Goal: Task Accomplishment & Management: Complete application form

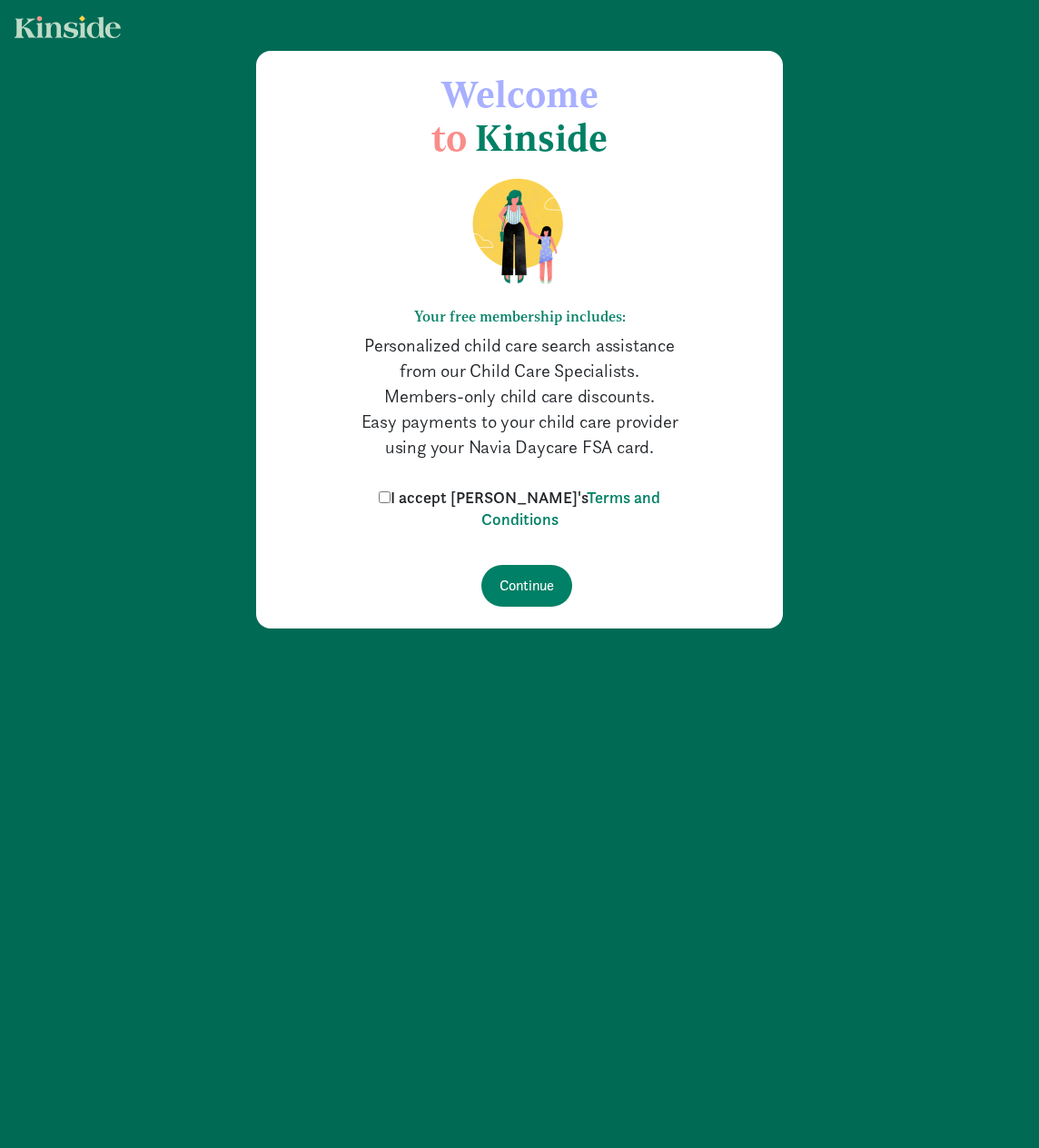
click at [425, 491] on label "I accept [PERSON_NAME]'s Terms and Conditions" at bounding box center [519, 509] width 291 height 44
click at [390, 492] on input "I accept [PERSON_NAME]'s Terms and Conditions" at bounding box center [385, 497] width 11 height 11
checkbox input "true"
click at [531, 583] on input "Continue" at bounding box center [527, 585] width 91 height 42
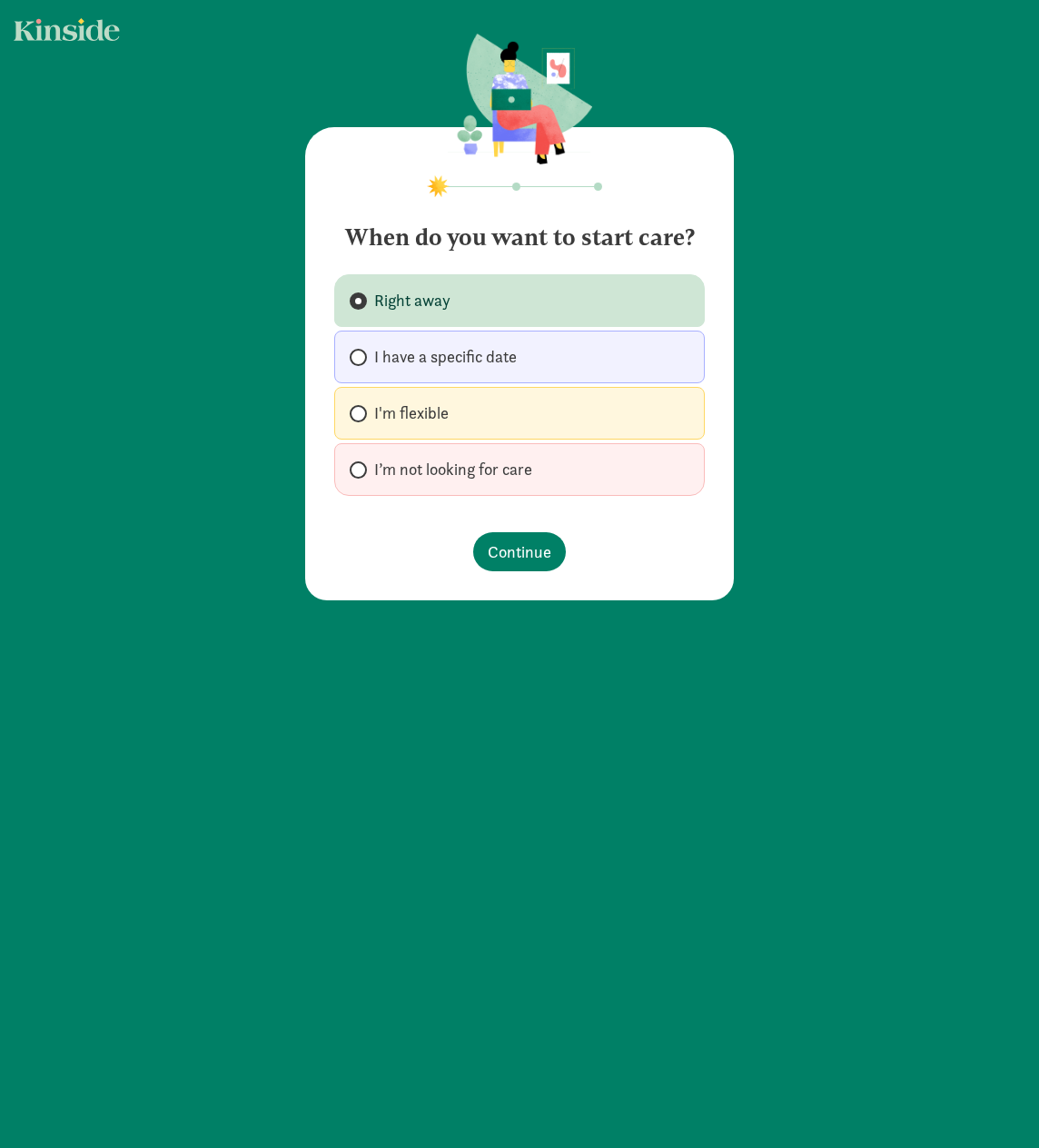
click at [450, 397] on label "I'm flexible" at bounding box center [519, 413] width 370 height 53
click at [362, 407] on input "I'm flexible" at bounding box center [355, 413] width 11 height 11
radio input "true"
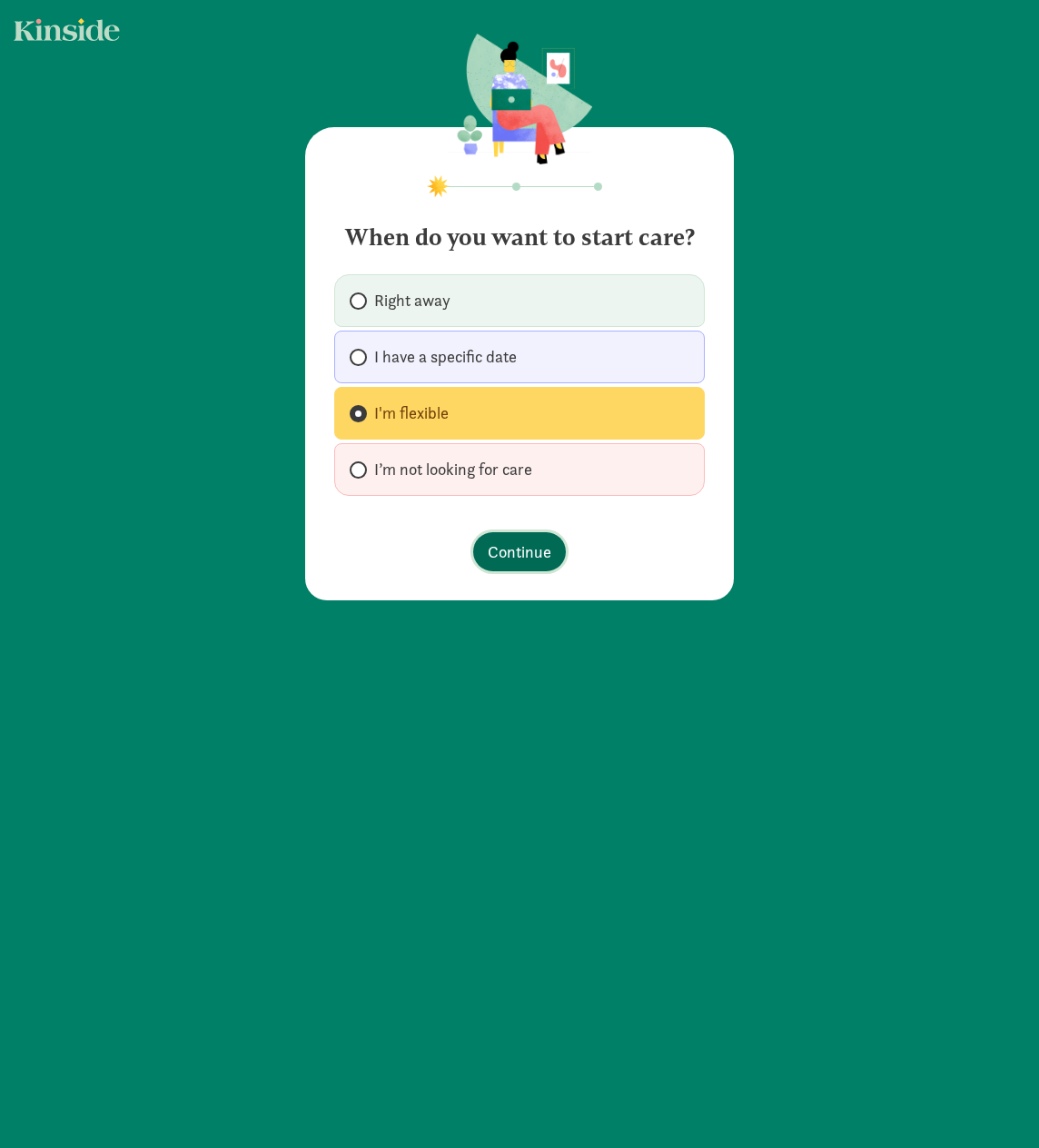
click at [515, 552] on span "Continue" at bounding box center [519, 552] width 63 height 25
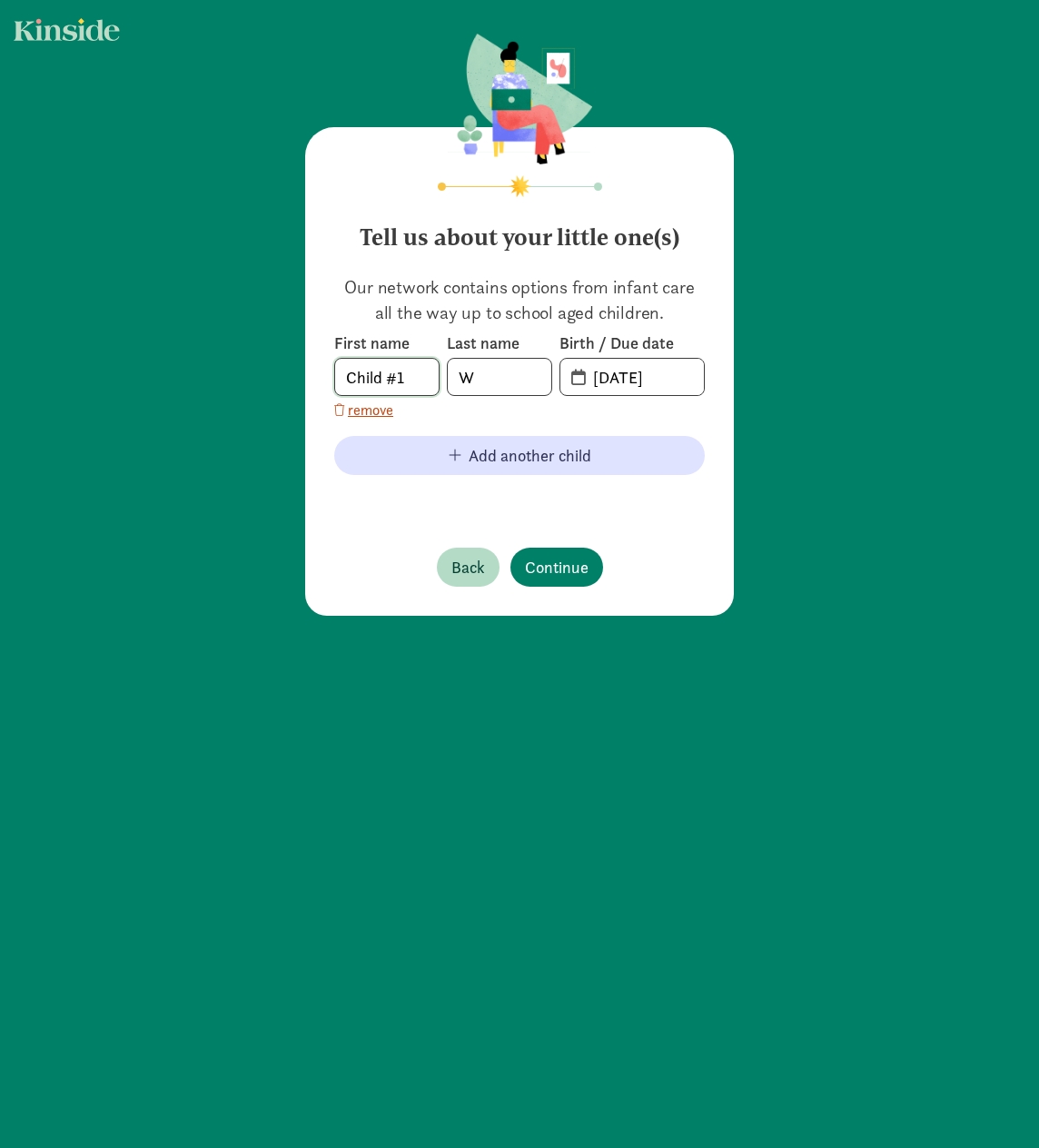
click at [407, 380] on input "Child #1" at bounding box center [386, 377] width 103 height 36
drag, startPoint x: 407, startPoint y: 380, endPoint x: 278, endPoint y: 383, distance: 129.0
click at [278, 383] on div "Tell us about your little one(s) Our network contains options from infant care …" at bounding box center [519, 326] width 1039 height 652
type input "Quincy"
type input "Lallman"
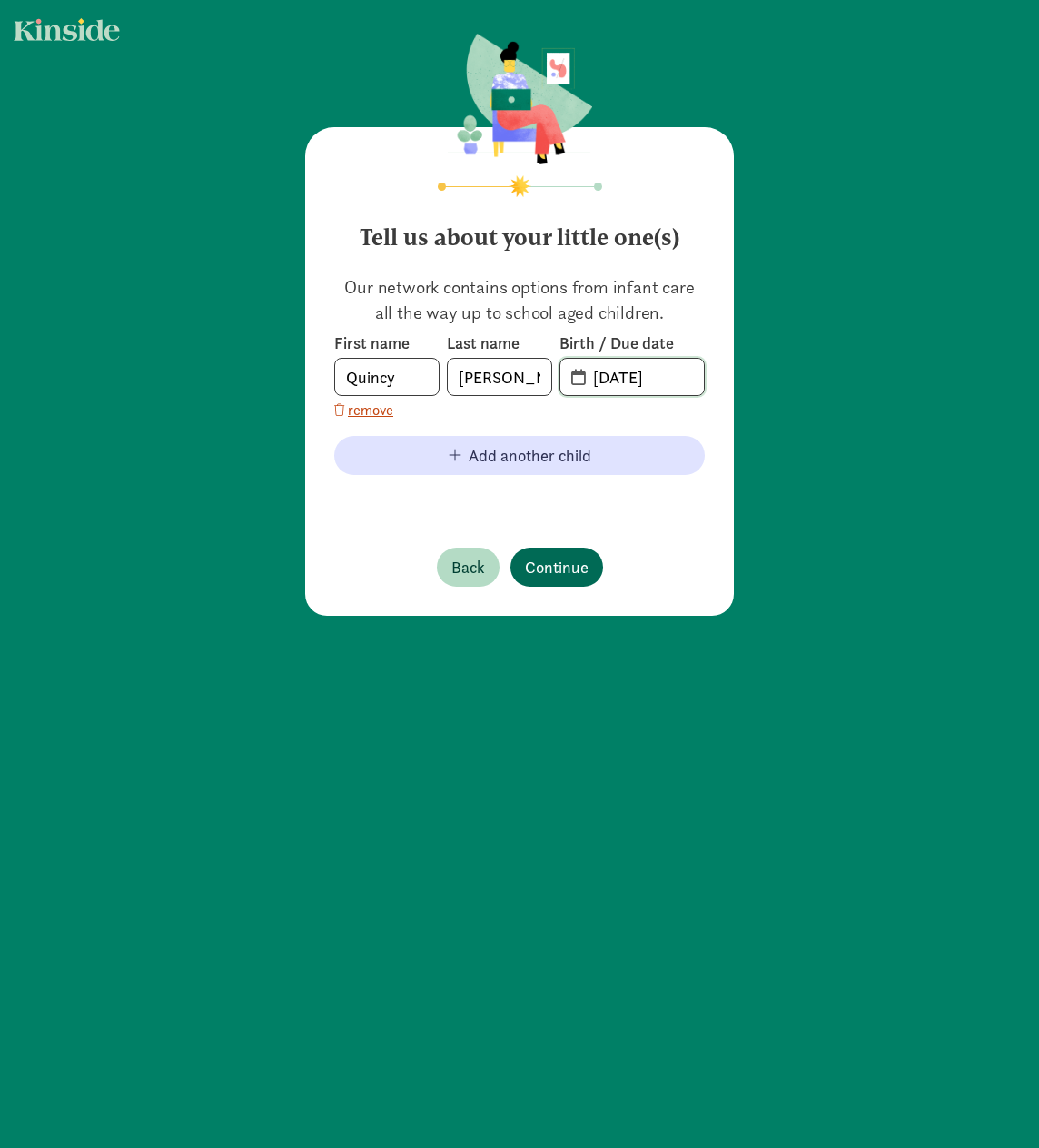
type input "09-12-2024"
click at [532, 559] on span "Continue" at bounding box center [556, 567] width 63 height 25
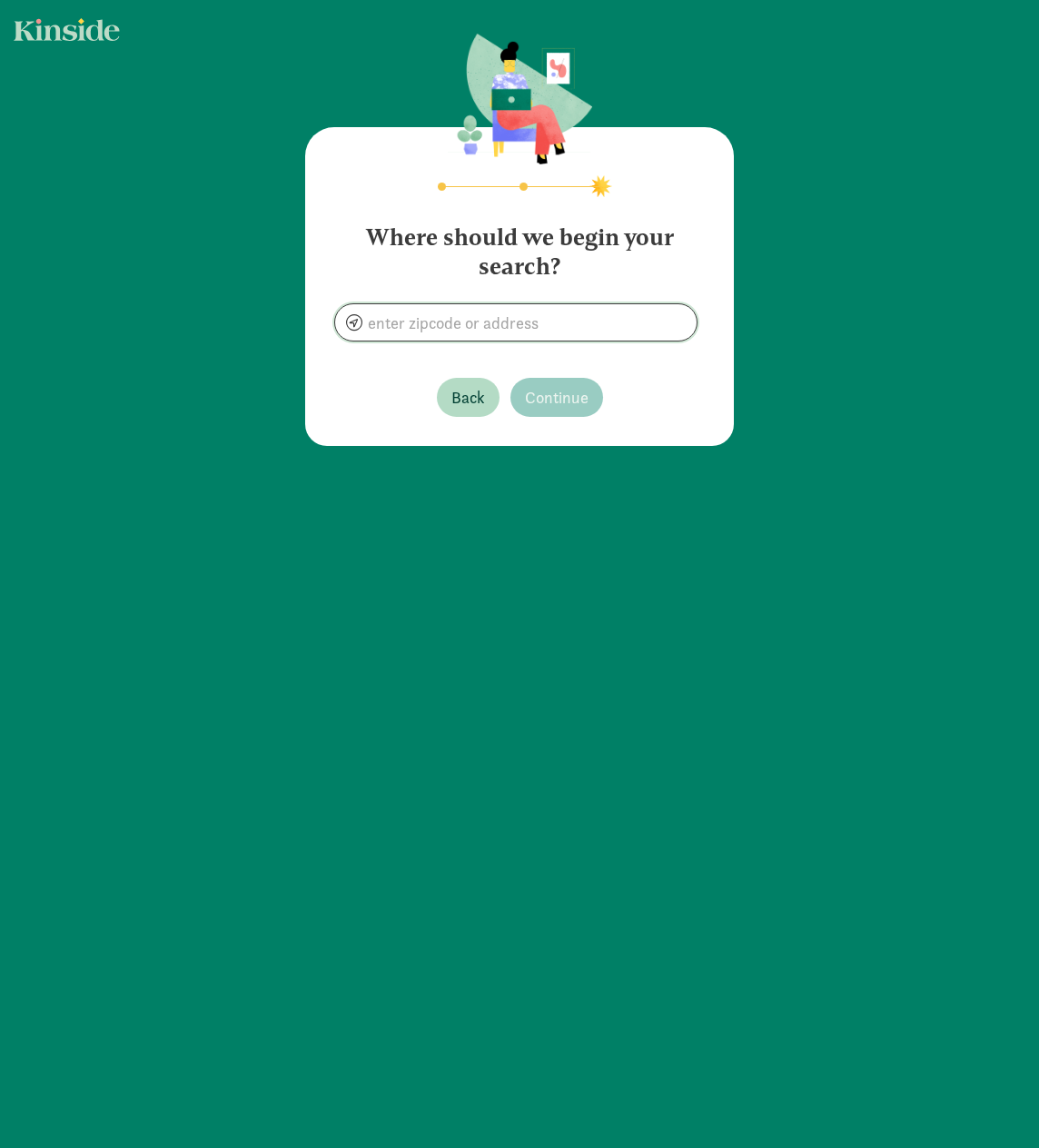
click at [515, 320] on input at bounding box center [516, 322] width 362 height 36
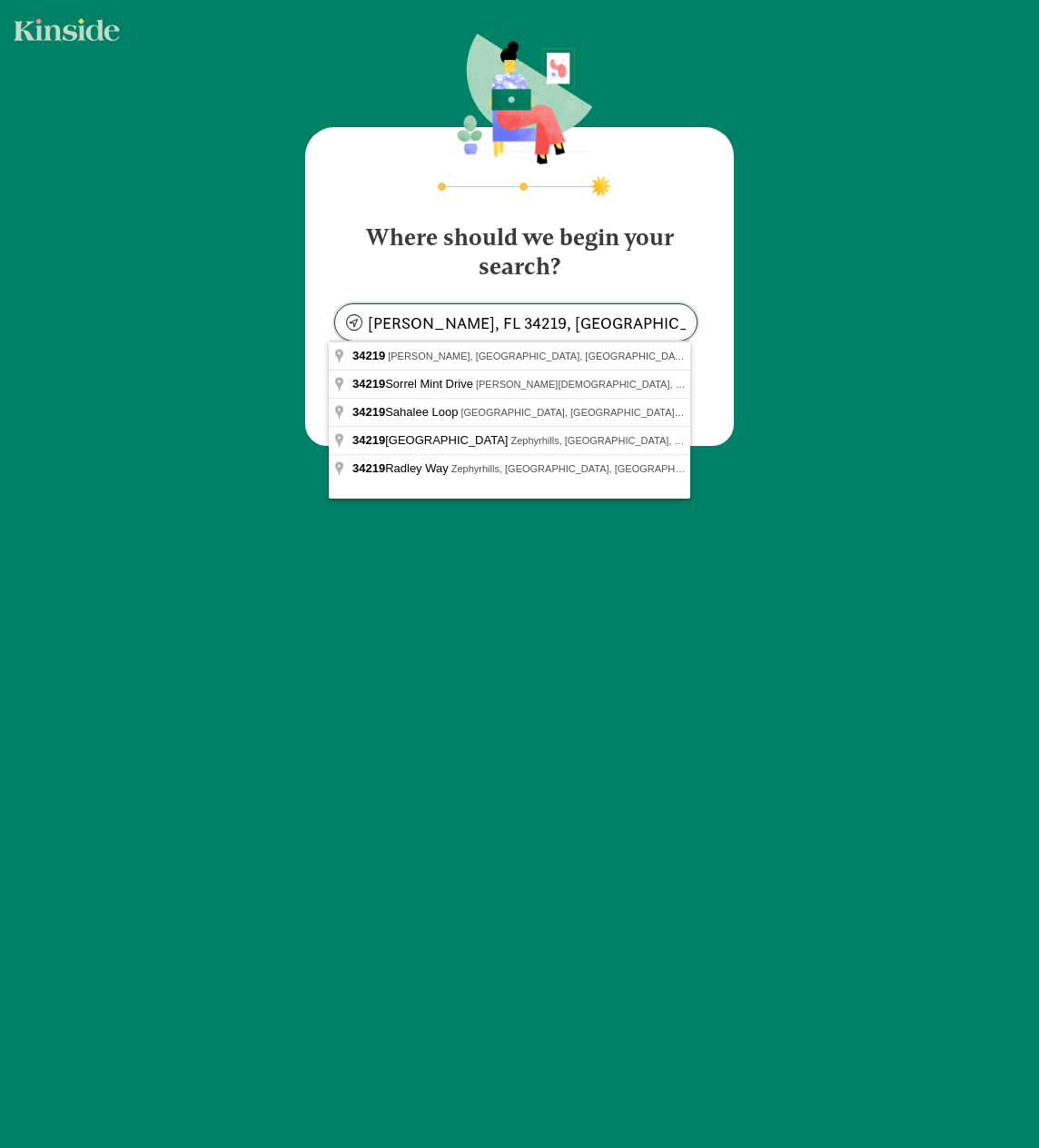
type input "Duette, FL 34219, USA"
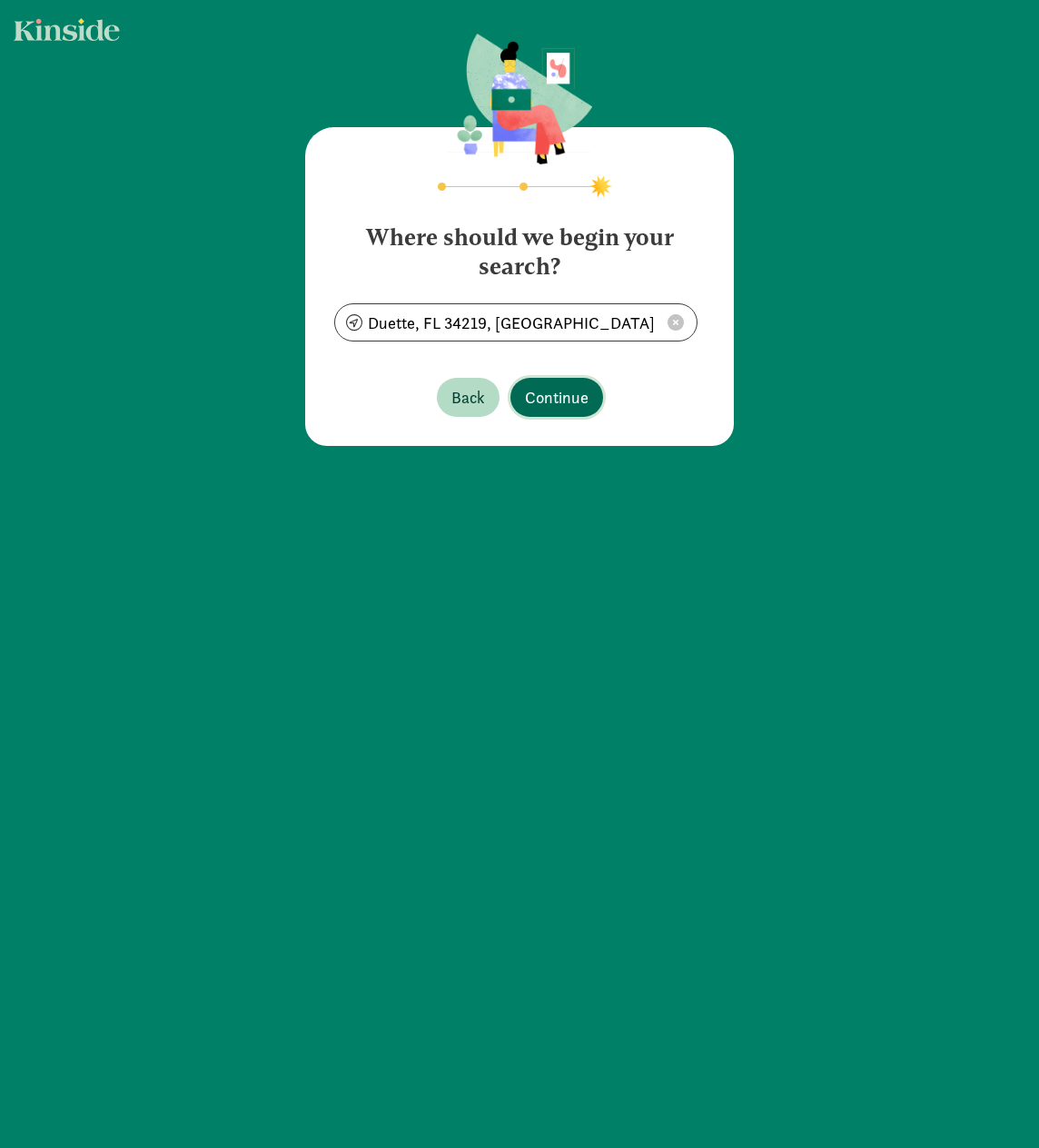
click at [557, 395] on span "Continue" at bounding box center [556, 398] width 63 height 25
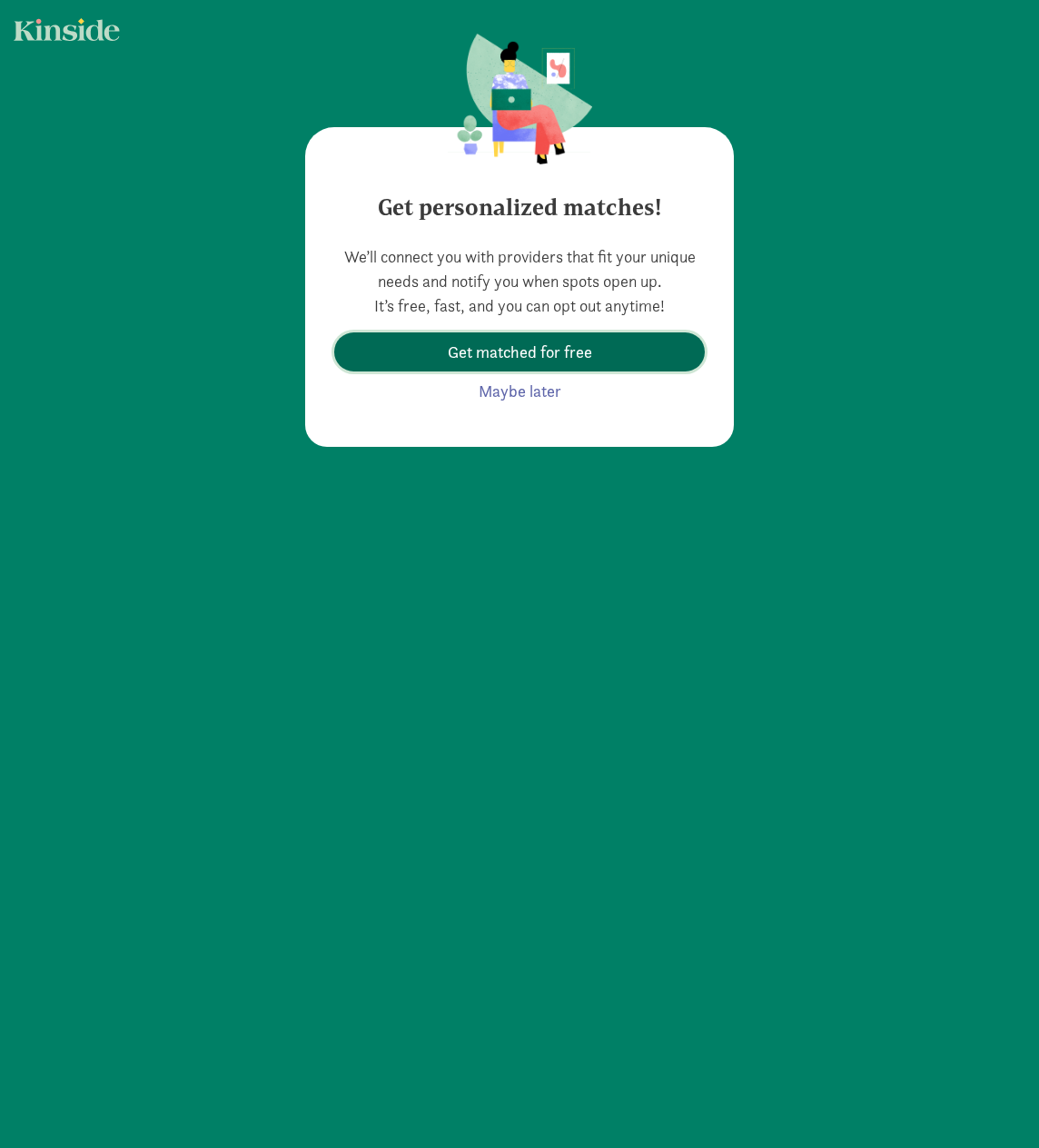
click at [525, 360] on span "Get matched for free" at bounding box center [520, 352] width 144 height 25
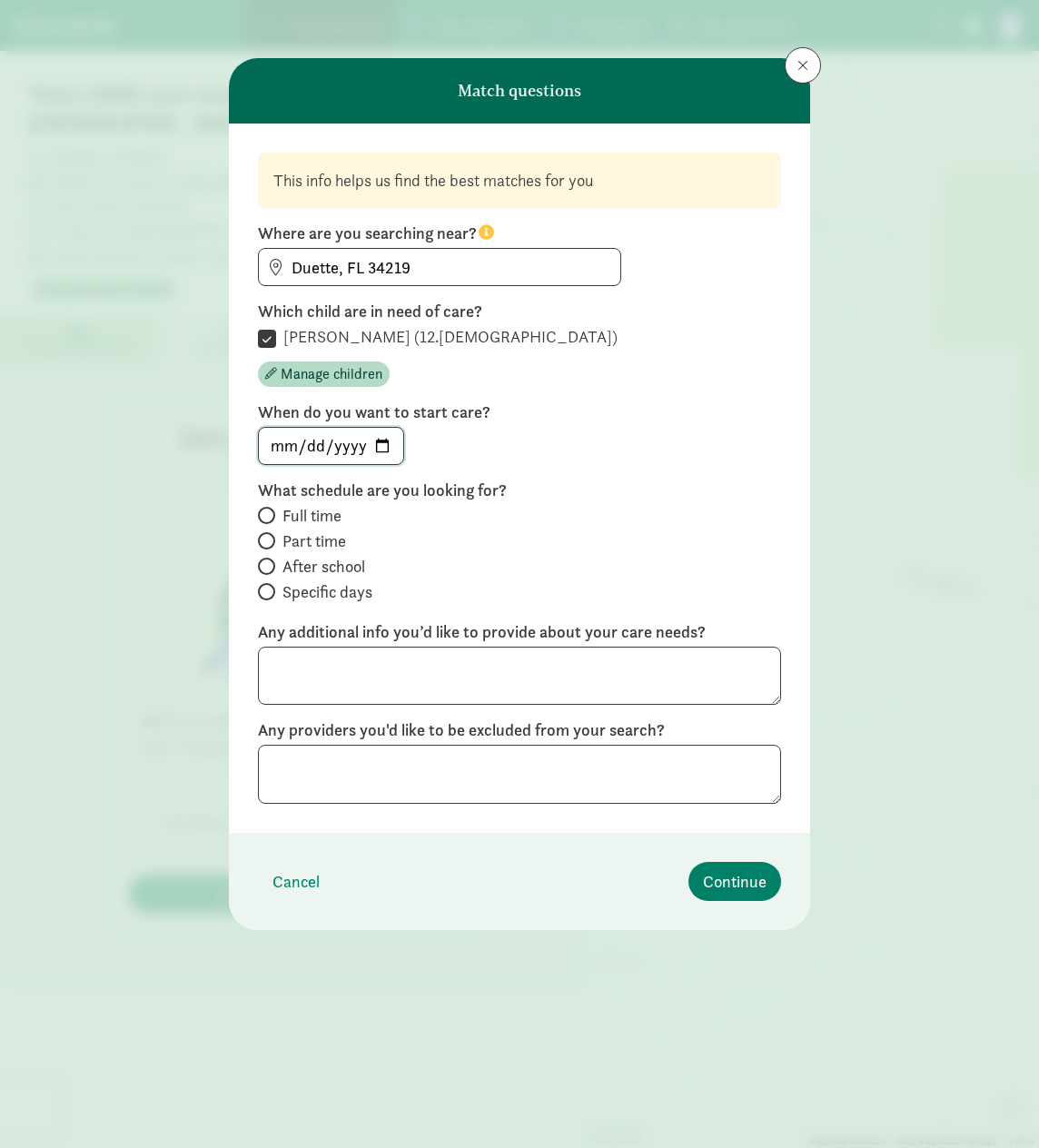
click at [381, 446] on input "date" at bounding box center [331, 446] width 144 height 36
type input "2025-11-03"
click at [275, 539] on span at bounding box center [266, 541] width 17 height 17
click at [270, 539] on input "Part time" at bounding box center [263, 541] width 11 height 11
radio input "true"
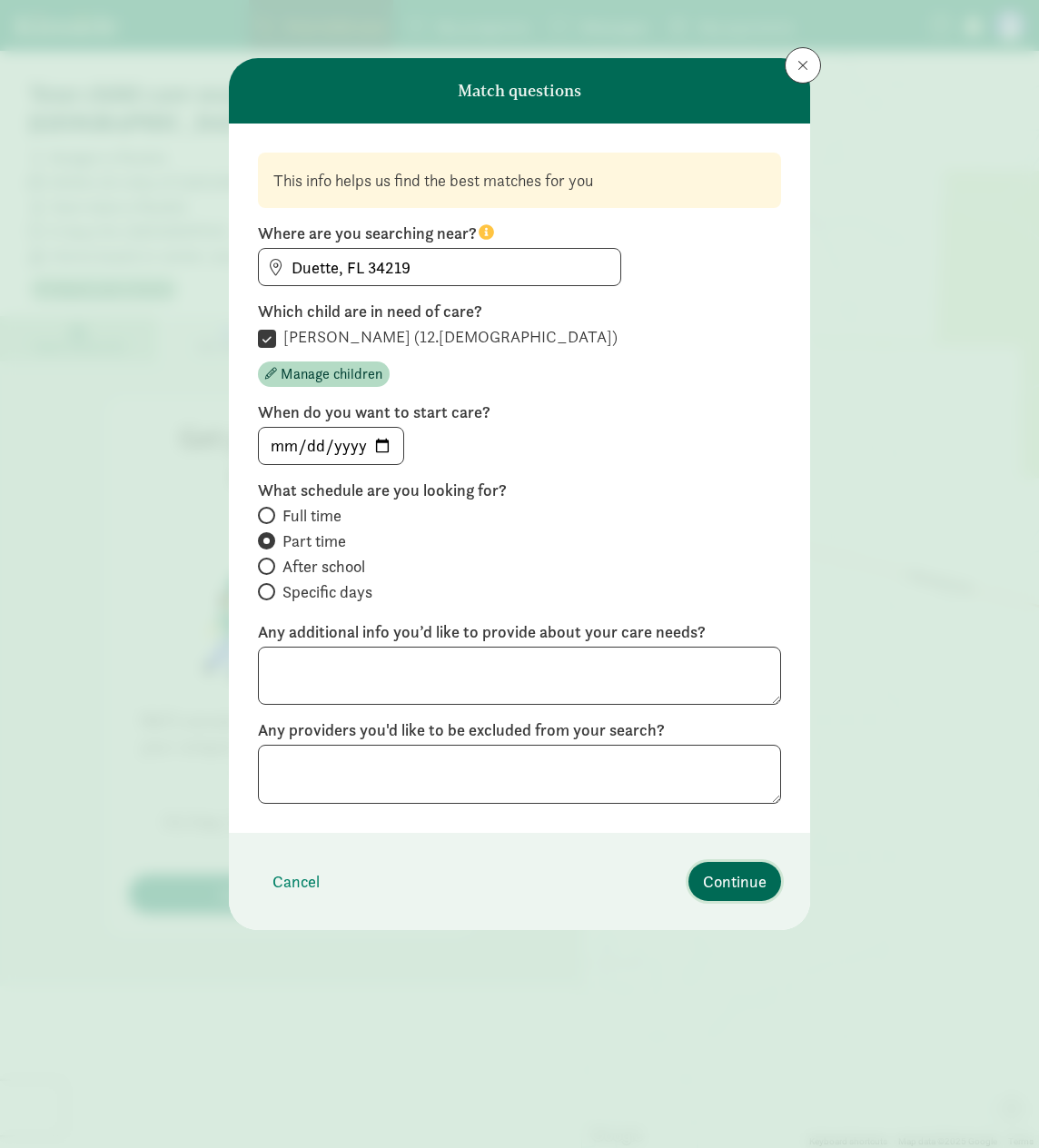
click at [747, 881] on span "Continue" at bounding box center [734, 882] width 63 height 25
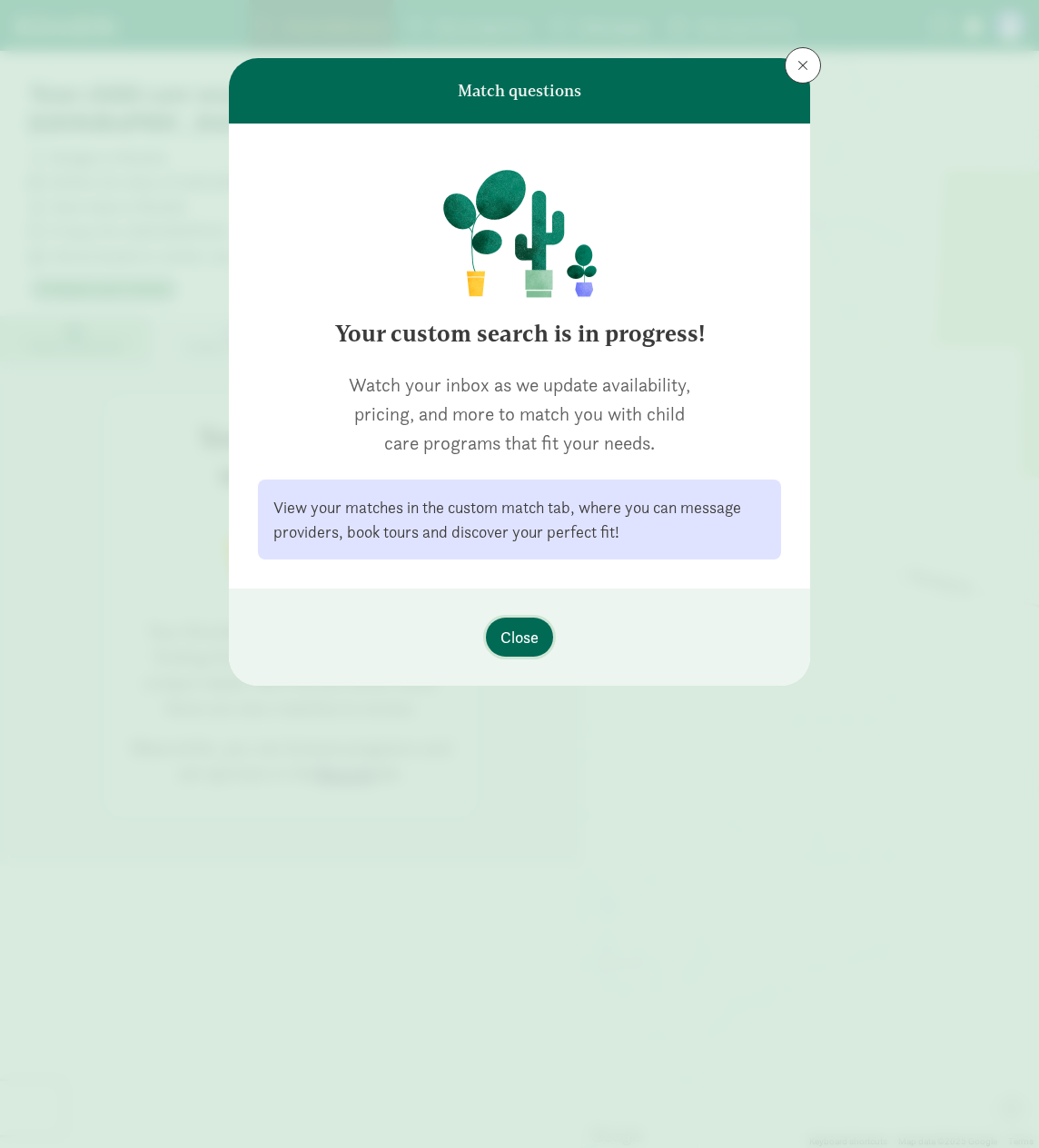
click at [514, 642] on span "Close" at bounding box center [519, 637] width 38 height 25
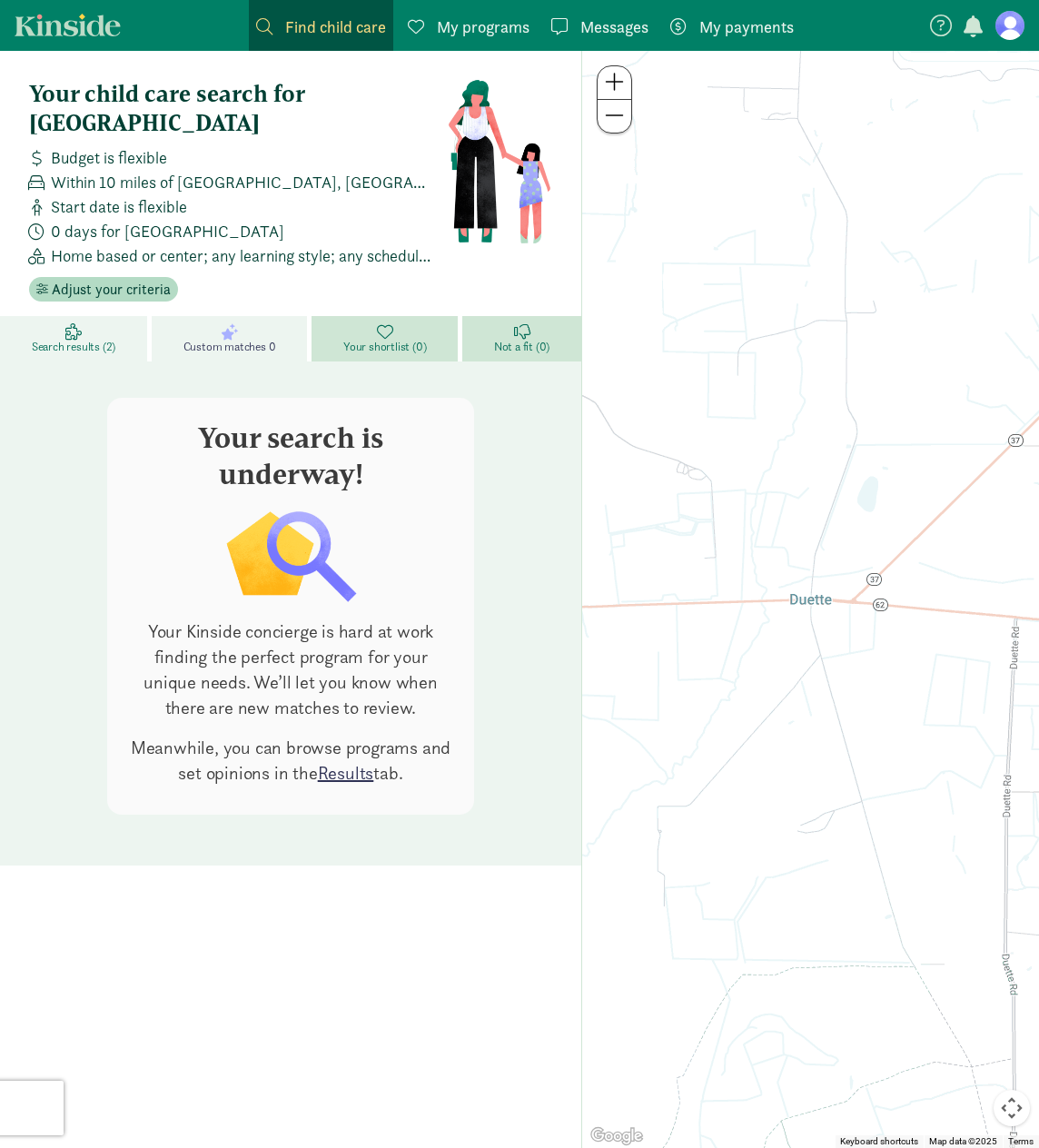
click at [87, 316] on link "Search results (2)" at bounding box center [76, 339] width 152 height 45
